Goal: Task Accomplishment & Management: Manage account settings

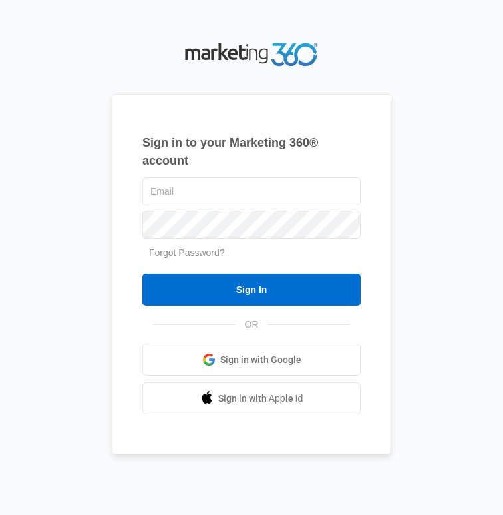
type input "[EMAIL_ADDRESS][DOMAIN_NAME]"
click at [266, 281] on input "Sign In" at bounding box center [251, 290] width 218 height 32
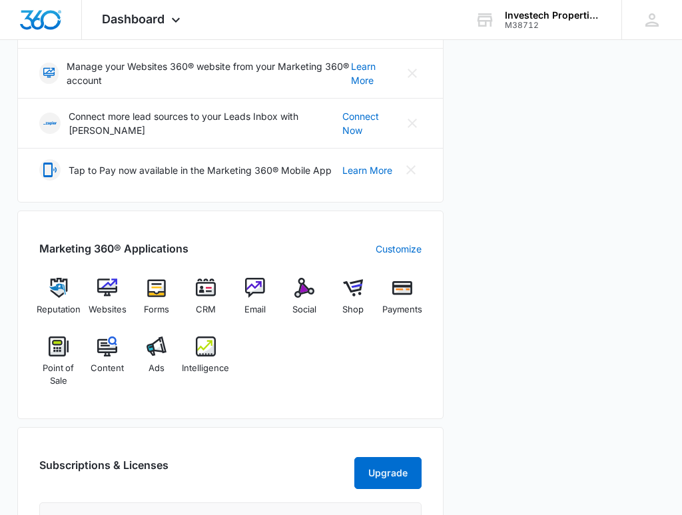
scroll to position [362, 0]
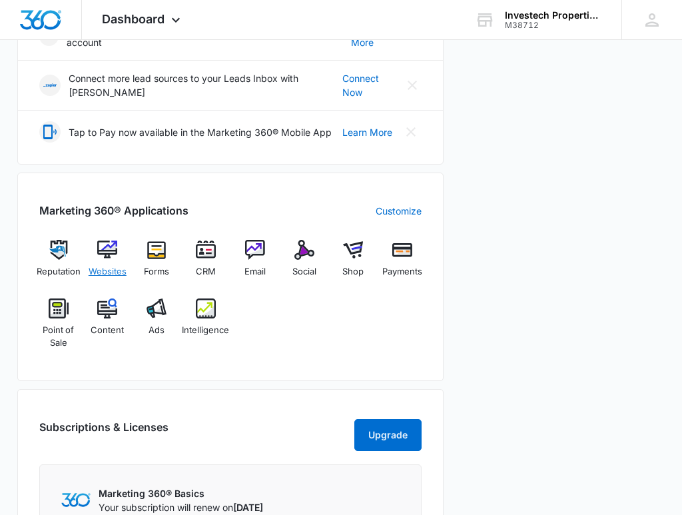
click at [110, 244] on img at bounding box center [107, 250] width 20 height 20
